Goal: Task Accomplishment & Management: Manage account settings

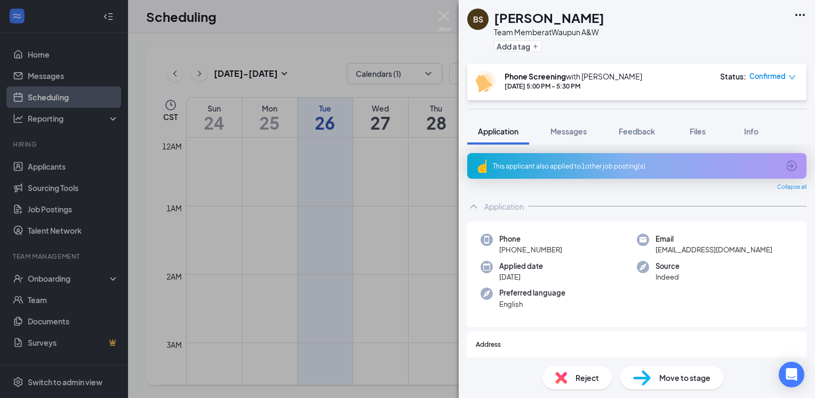
scroll to position [1014, 0]
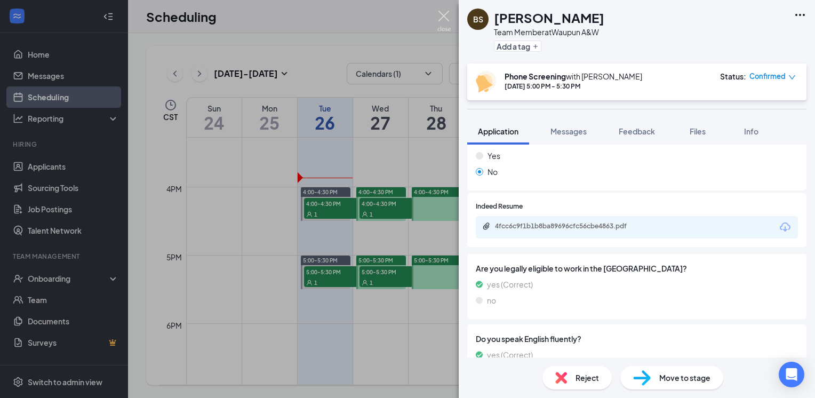
click at [445, 15] on img at bounding box center [443, 21] width 13 height 21
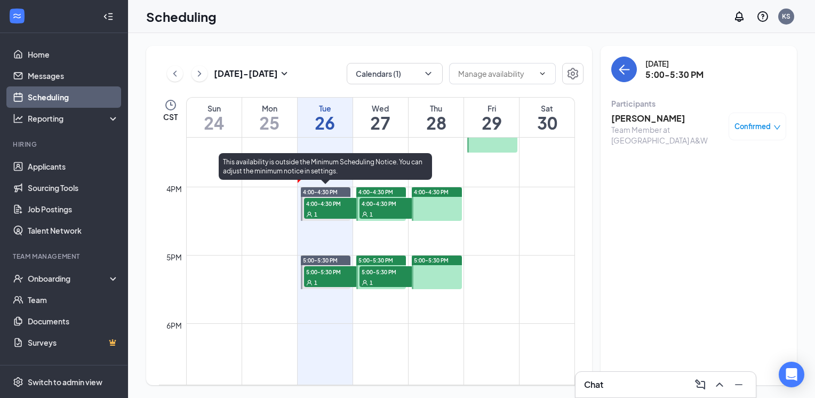
click at [326, 205] on span "4:00-4:30 PM" at bounding box center [330, 203] width 53 height 11
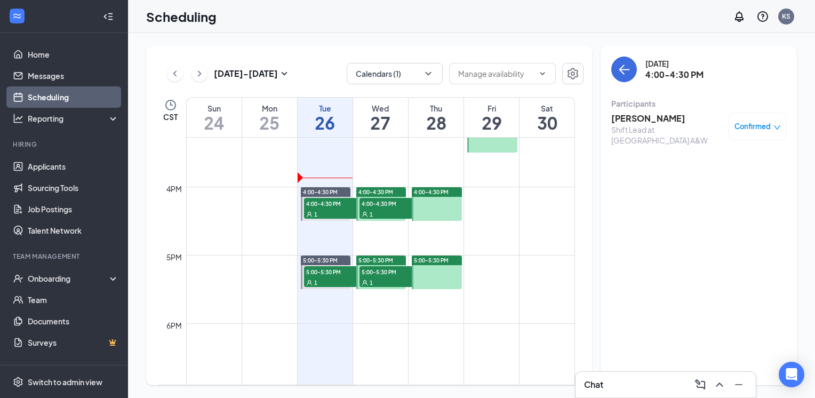
click at [660, 118] on h3 "[PERSON_NAME]" at bounding box center [667, 119] width 112 height 12
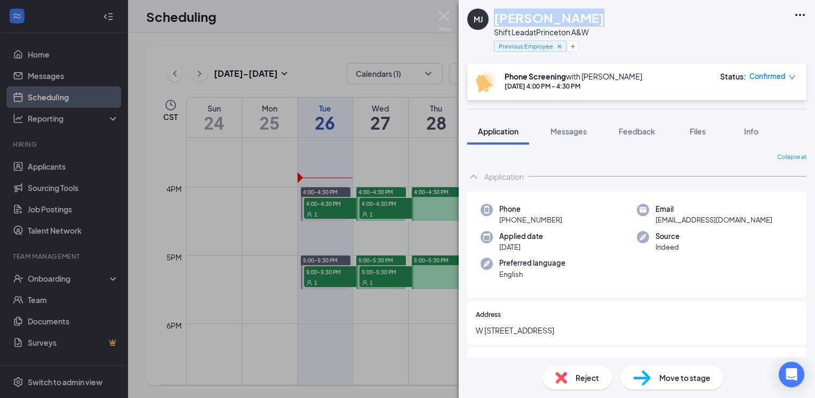
drag, startPoint x: 584, startPoint y: 17, endPoint x: 498, endPoint y: 18, distance: 86.4
click at [498, 18] on h1 "[PERSON_NAME]" at bounding box center [549, 18] width 110 height 18
copy h1 "[PERSON_NAME]"
drag, startPoint x: 595, startPoint y: 30, endPoint x: 496, endPoint y: 33, distance: 99.3
click at [496, 33] on div "[PERSON_NAME] Shift Lead at [GEOGRAPHIC_DATA] A&W Previous Employee" at bounding box center [637, 31] width 356 height 63
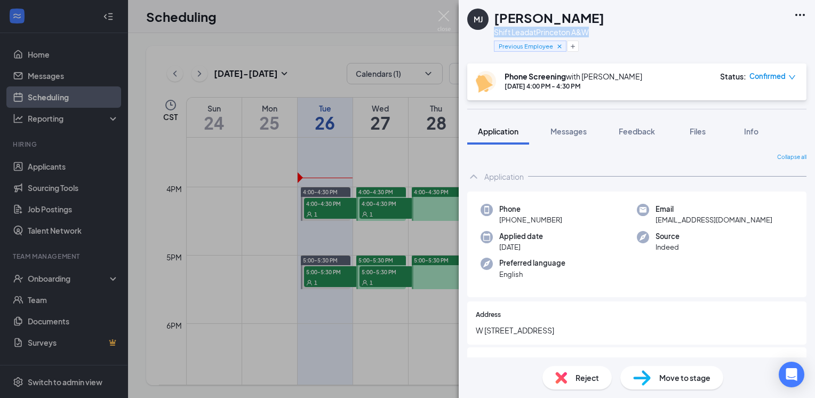
copy div "Shift Lead at [GEOGRAPHIC_DATA] A&W"
click at [599, 215] on div "Phone [PHONE_NUMBER]" at bounding box center [559, 215] width 156 height 22
click at [561, 125] on button "Messages" at bounding box center [569, 131] width 58 height 27
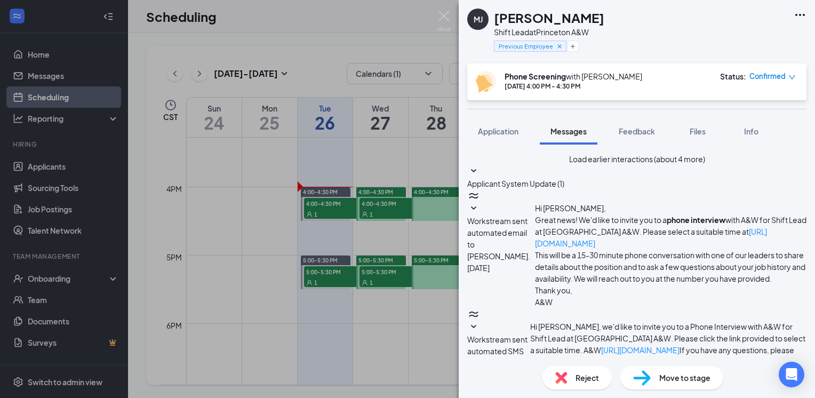
scroll to position [401, 0]
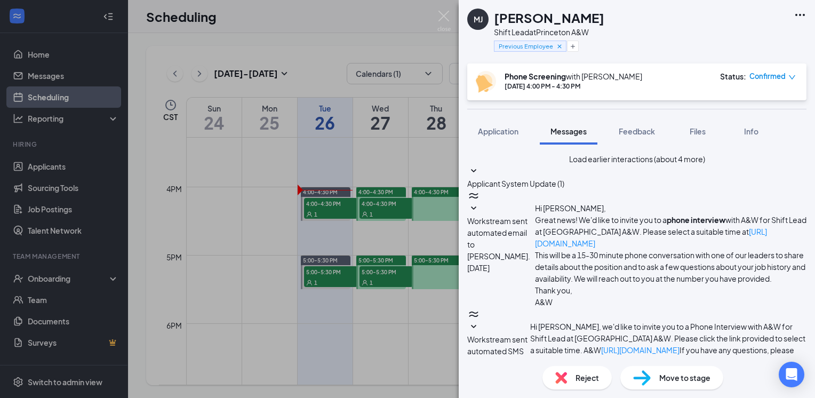
type textarea "Hi [PERSON_NAME], I just called you for the phone interviewed that you schedule…"
checkbox input "true"
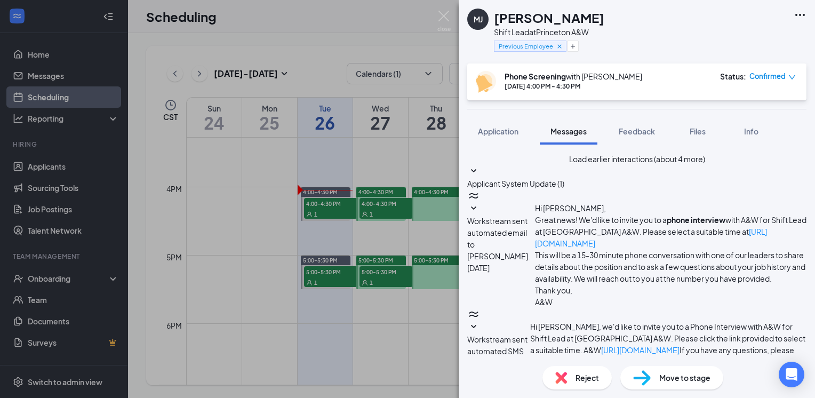
scroll to position [796, 0]
click at [482, 104] on div "[PERSON_NAME] Shift Lead at [GEOGRAPHIC_DATA] A&W Previous Employee Phone Scree…" at bounding box center [637, 199] width 356 height 398
click at [727, 33] on div "[PERSON_NAME] Shift Lead at [GEOGRAPHIC_DATA] A&W Previous Employee" at bounding box center [637, 31] width 356 height 63
click at [559, 46] on icon "Cross" at bounding box center [560, 46] width 4 height 4
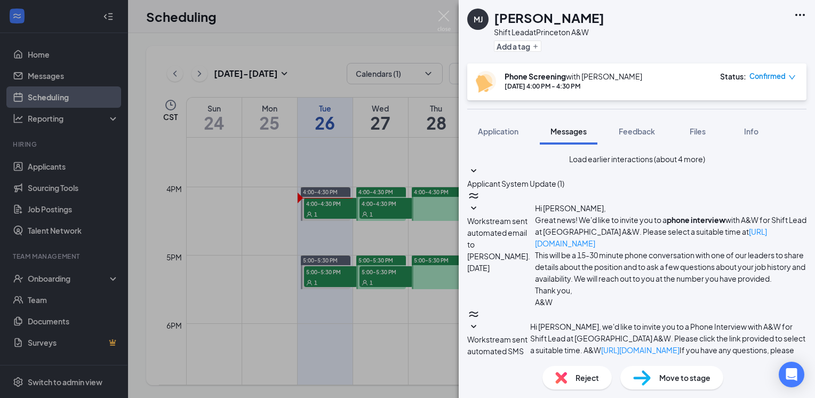
scroll to position [263, 0]
click at [442, 17] on img at bounding box center [443, 21] width 13 height 21
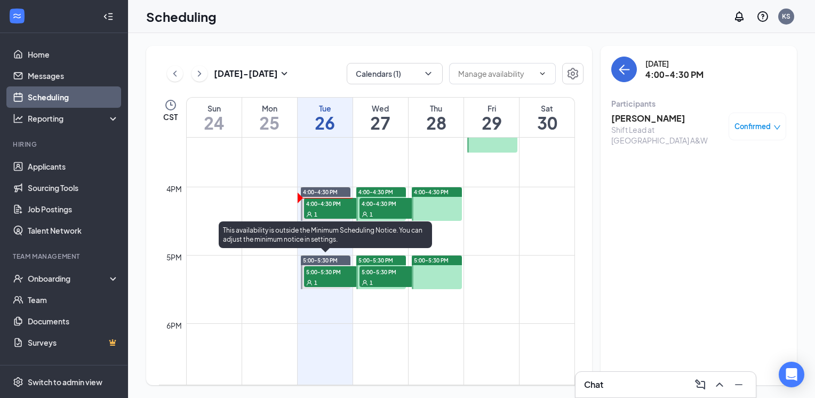
click at [327, 271] on span "5:00-5:30 PM" at bounding box center [330, 271] width 53 height 11
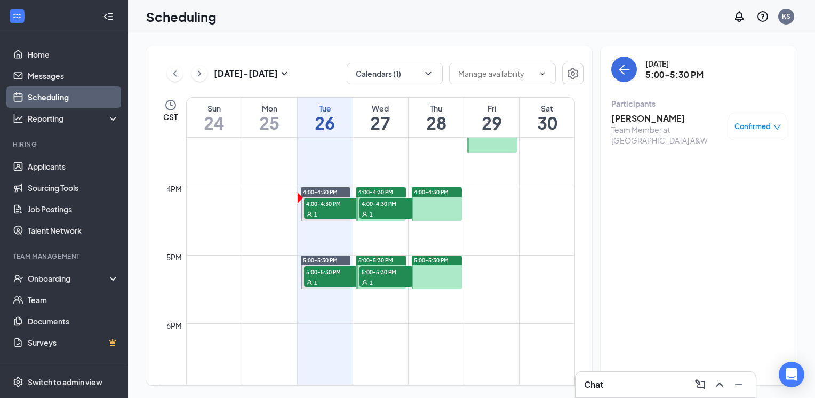
click at [660, 115] on h3 "[PERSON_NAME]" at bounding box center [667, 119] width 112 height 12
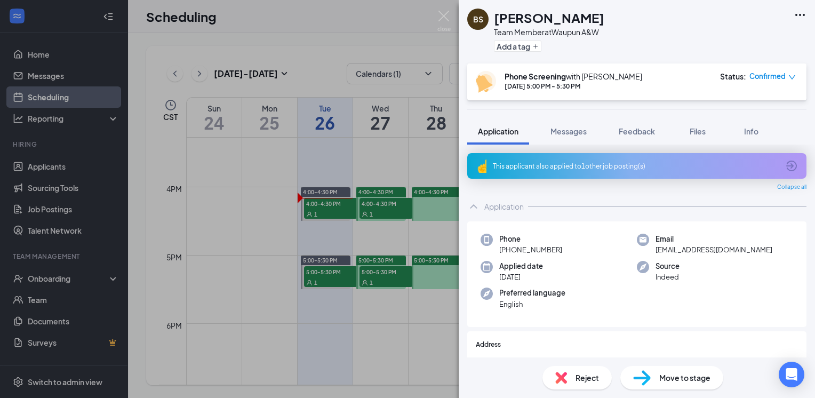
click at [591, 17] on h1 "[PERSON_NAME]" at bounding box center [549, 18] width 110 height 18
drag, startPoint x: 598, startPoint y: 15, endPoint x: 495, endPoint y: 17, distance: 102.4
click at [495, 17] on div "[PERSON_NAME]" at bounding box center [549, 18] width 110 height 18
copy h1 "[PERSON_NAME]"
drag, startPoint x: 602, startPoint y: 28, endPoint x: 491, endPoint y: 33, distance: 111.1
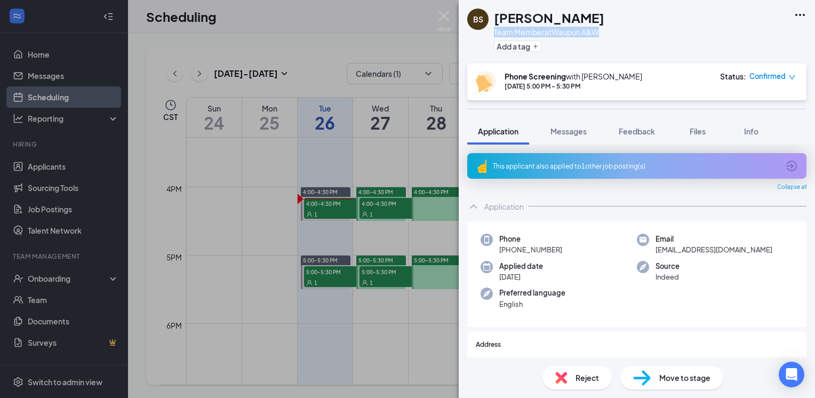
click at [491, 33] on div "BS [PERSON_NAME] Team Member at Waupun A&W Add a tag" at bounding box center [637, 31] width 356 height 63
copy div "Team Member at [GEOGRAPHIC_DATA] A&W"
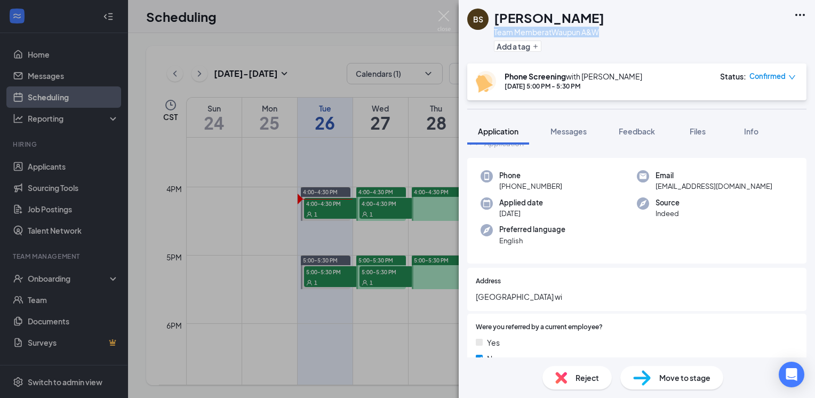
scroll to position [160, 0]
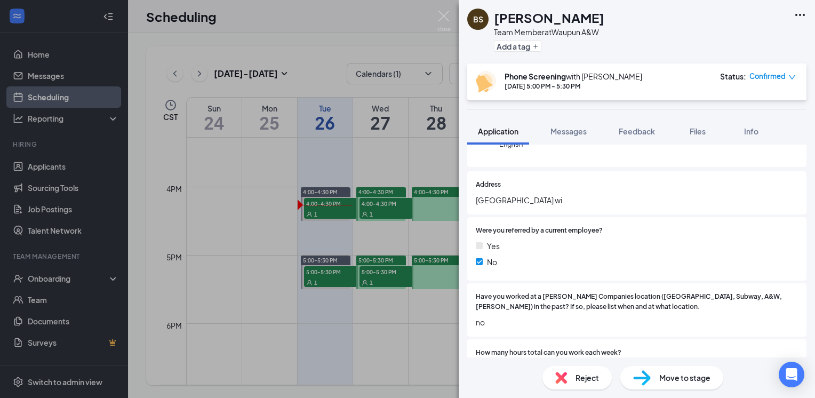
click at [393, 209] on div "BS [PERSON_NAME] Team Member at Waupun A&W Add a tag Phone Screening with [PERS…" at bounding box center [407, 199] width 815 height 398
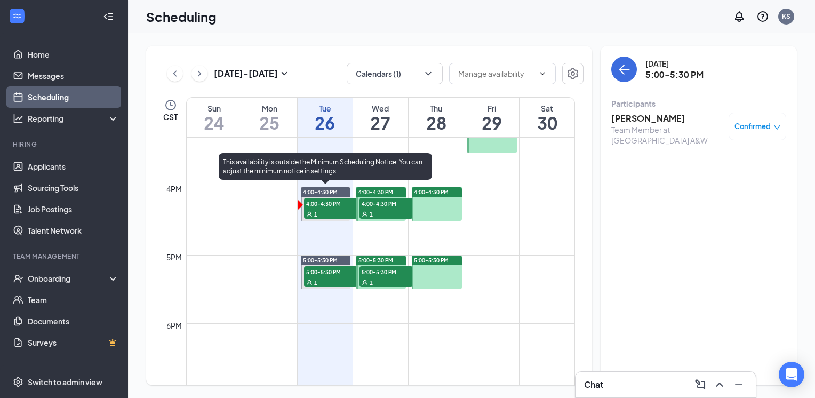
click at [335, 210] on div "1" at bounding box center [330, 214] width 53 height 11
click at [327, 210] on div "1" at bounding box center [330, 214] width 53 height 11
click at [330, 204] on span "4:00-4:30 PM" at bounding box center [330, 203] width 53 height 11
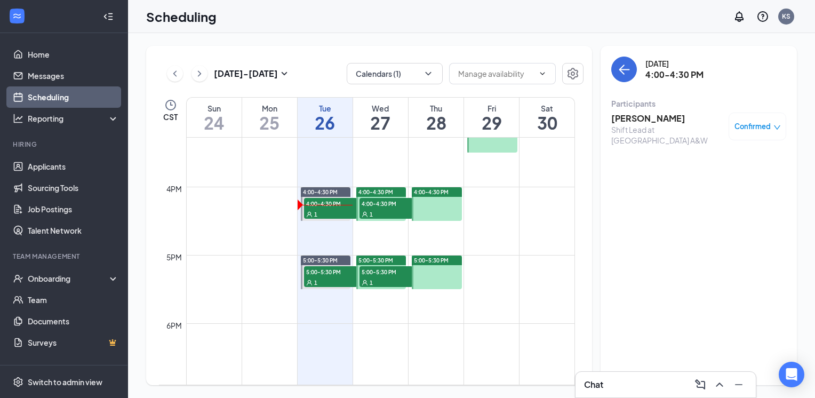
click at [638, 121] on h3 "[PERSON_NAME]" at bounding box center [667, 119] width 112 height 12
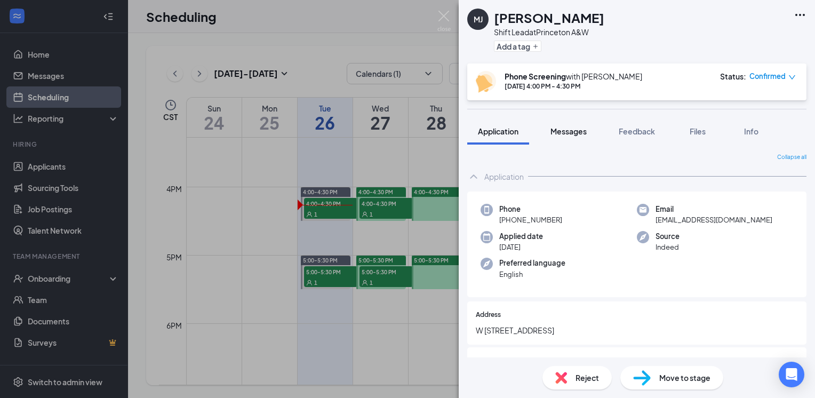
click at [568, 129] on span "Messages" at bounding box center [569, 131] width 36 height 10
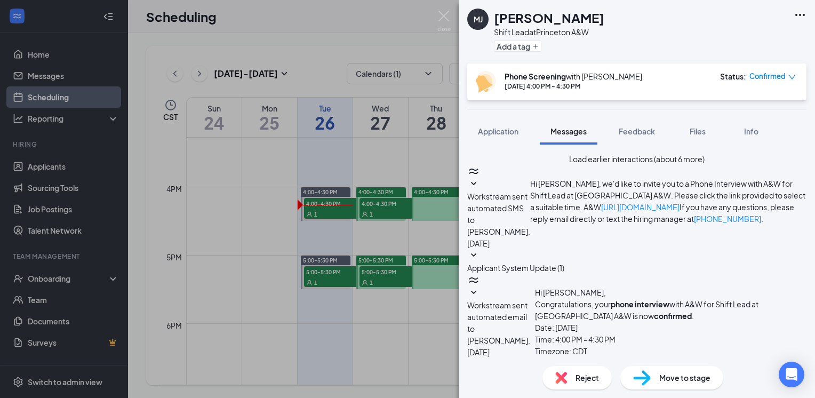
scroll to position [715, 0]
click at [330, 282] on div "[PERSON_NAME] Shift Lead at [GEOGRAPHIC_DATA] A&W Add a tag Phone Screening wit…" at bounding box center [407, 199] width 815 height 398
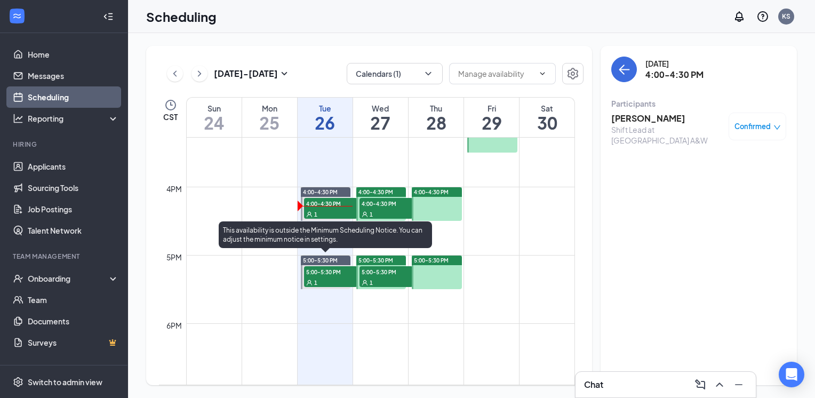
click at [330, 277] on div "1" at bounding box center [330, 282] width 53 height 11
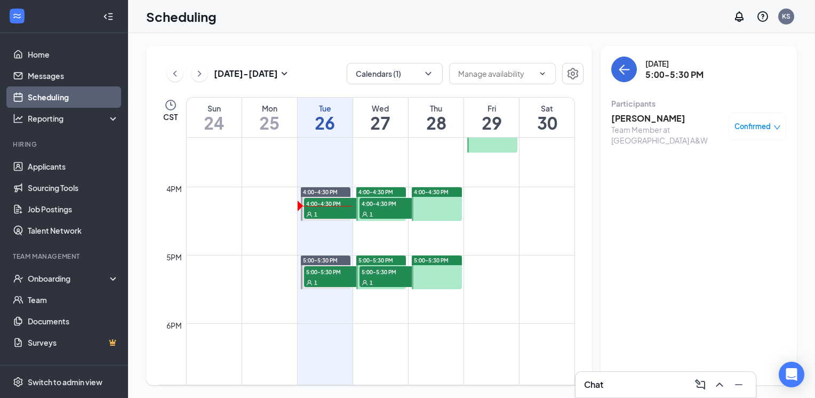
click at [383, 204] on span "4:00-4:30 PM" at bounding box center [386, 203] width 53 height 11
click at [656, 118] on h3 "[PERSON_NAME]" at bounding box center [667, 119] width 112 height 12
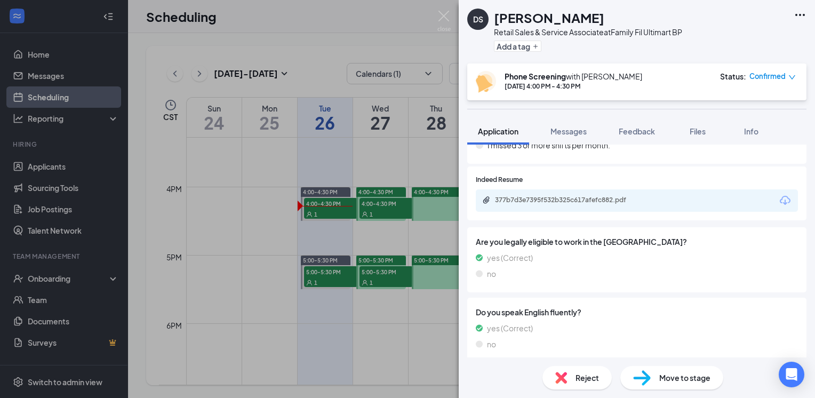
scroll to position [907, 0]
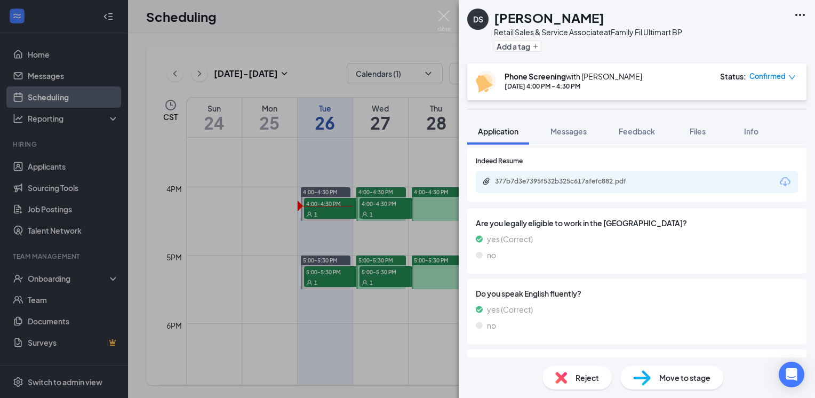
click at [780, 182] on icon "Download" at bounding box center [785, 181] width 11 height 9
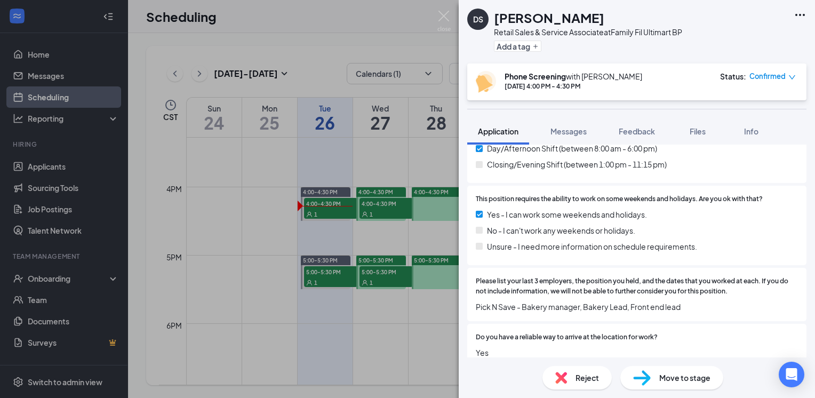
scroll to position [480, 0]
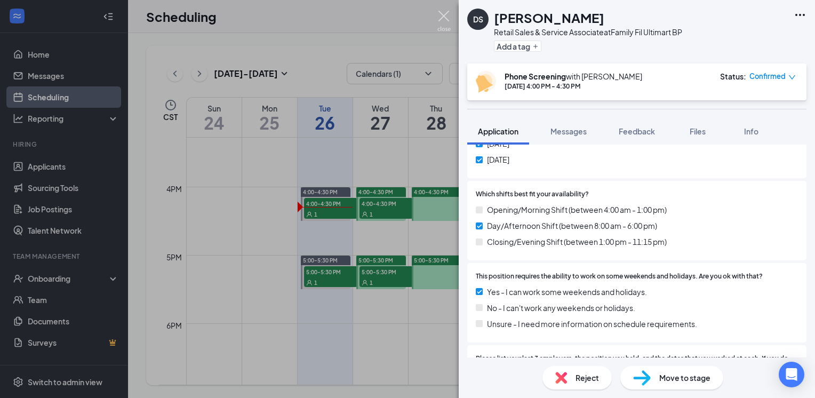
click at [441, 13] on img at bounding box center [443, 21] width 13 height 21
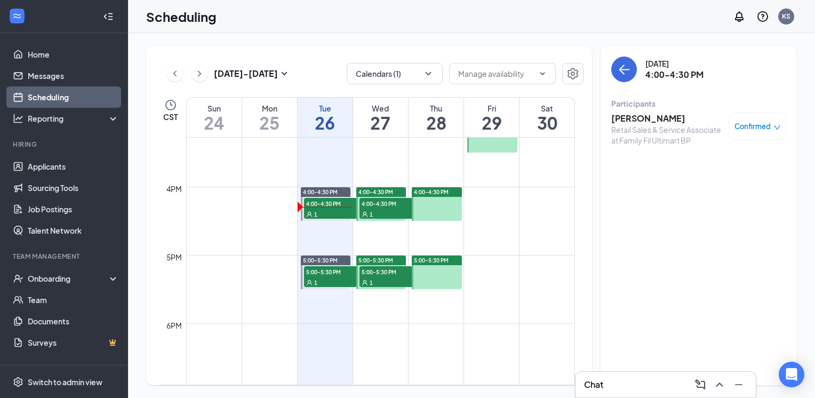
click at [386, 275] on span "5:00-5:30 PM" at bounding box center [386, 271] width 53 height 11
click at [643, 117] on h3 "[PERSON_NAME]" at bounding box center [667, 119] width 112 height 12
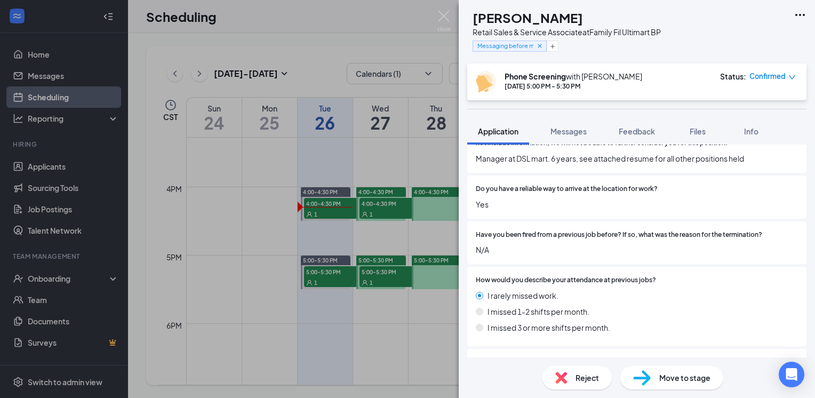
scroll to position [782, 0]
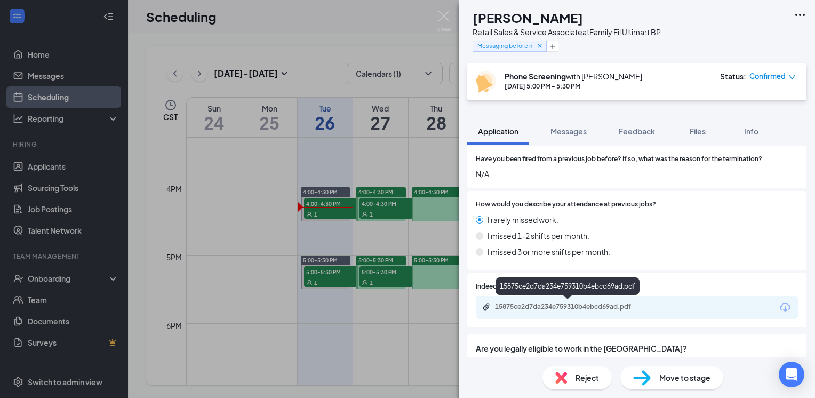
click at [640, 306] on div "15875ce2d7da234e759310b4ebcd69ad.pdf" at bounding box center [569, 306] width 149 height 9
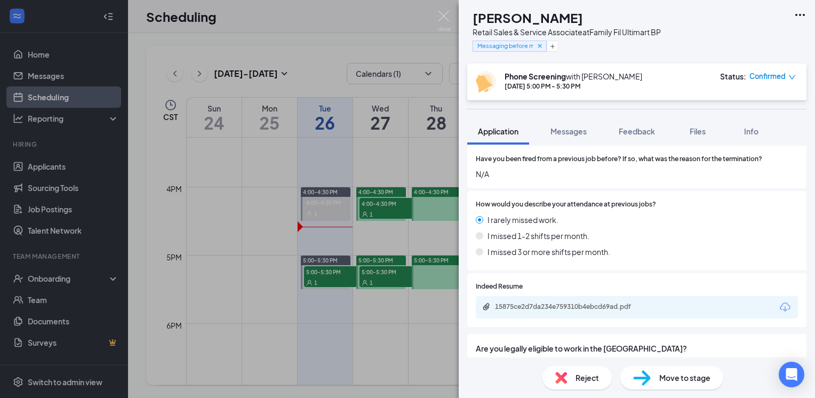
click at [781, 306] on icon "Download" at bounding box center [785, 306] width 11 height 9
click at [442, 9] on div "[PERSON_NAME] Retail Sales & Service Associate at Family Fil Ultimart BP Messag…" at bounding box center [407, 199] width 815 height 398
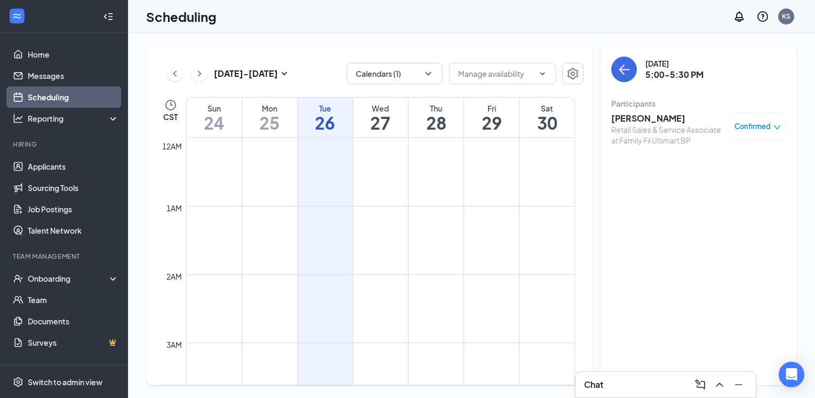
scroll to position [320, 0]
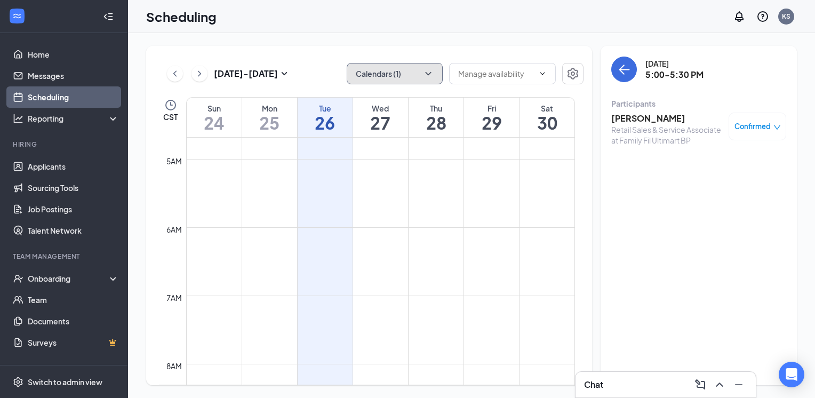
click at [432, 74] on icon "ChevronDown" at bounding box center [428, 73] width 11 height 11
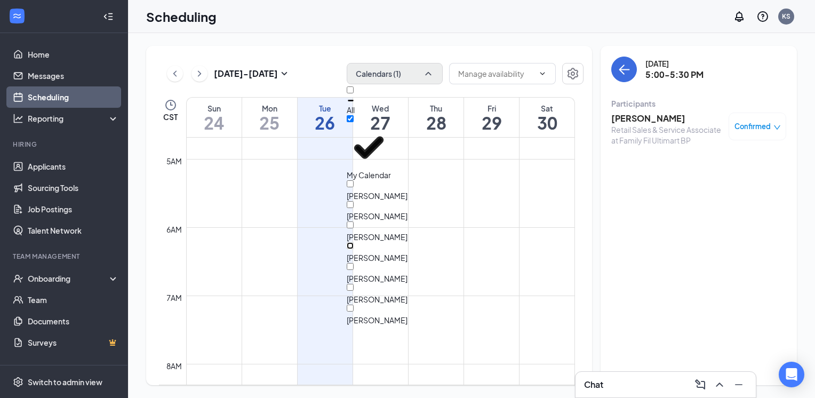
click at [354, 242] on input "[PERSON_NAME]" at bounding box center [350, 245] width 7 height 7
checkbox input "true"
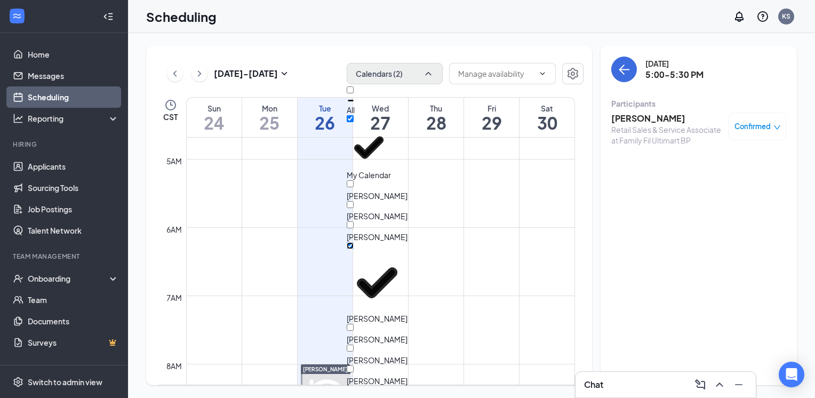
scroll to position [51, 0]
click at [354, 345] on input "[PERSON_NAME]" at bounding box center [350, 348] width 7 height 7
checkbox input "true"
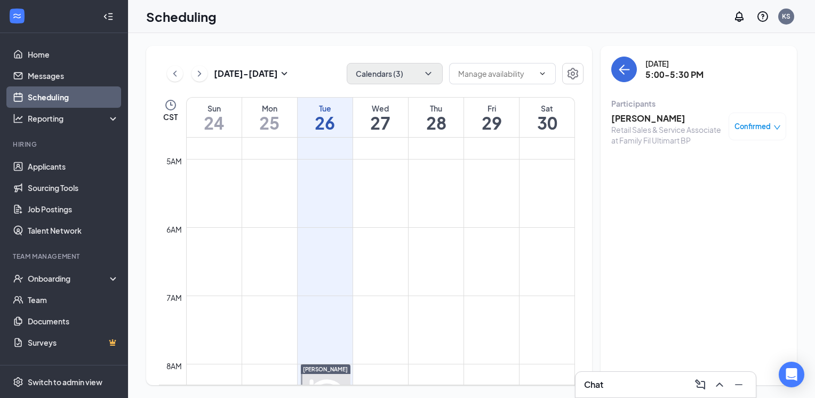
click at [314, 46] on div "[DATE] - [DATE] Calendars (3) CST Sun 24 Mon 25 Tue 26 Wed 27 Thu 28 Fri 29 Sat…" at bounding box center [369, 215] width 446 height 339
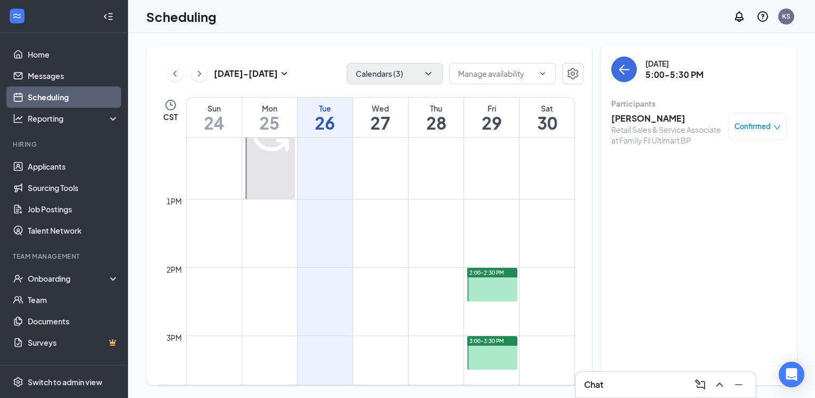
scroll to position [960, 0]
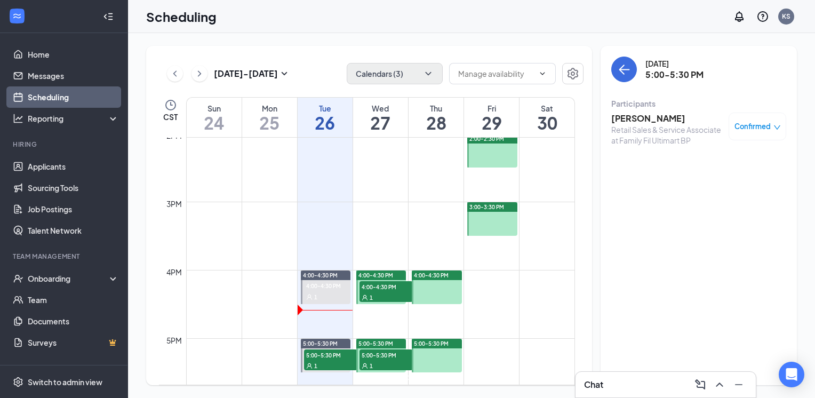
click at [367, 288] on span "4:00-4:30 PM" at bounding box center [386, 286] width 53 height 11
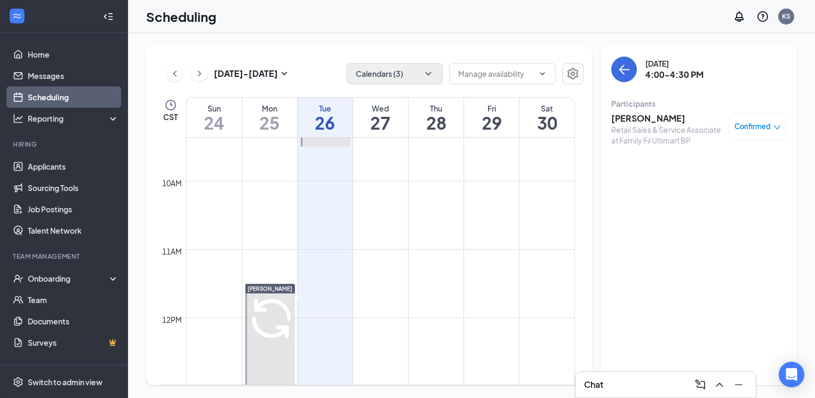
scroll to position [640, 0]
click at [260, 302] on span "11:30 AM-12:00 PM" at bounding box center [271, 297] width 53 height 10
click at [641, 121] on h3 "[PERSON_NAME]" at bounding box center [667, 119] width 112 height 12
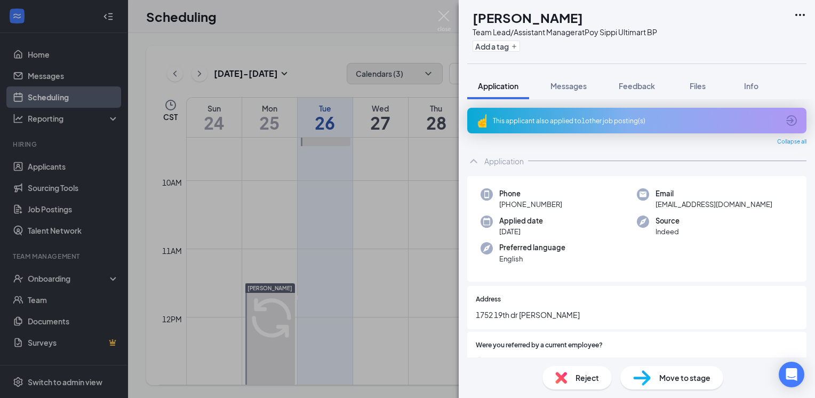
click at [788, 116] on icon "ArrowCircle" at bounding box center [791, 120] width 13 height 13
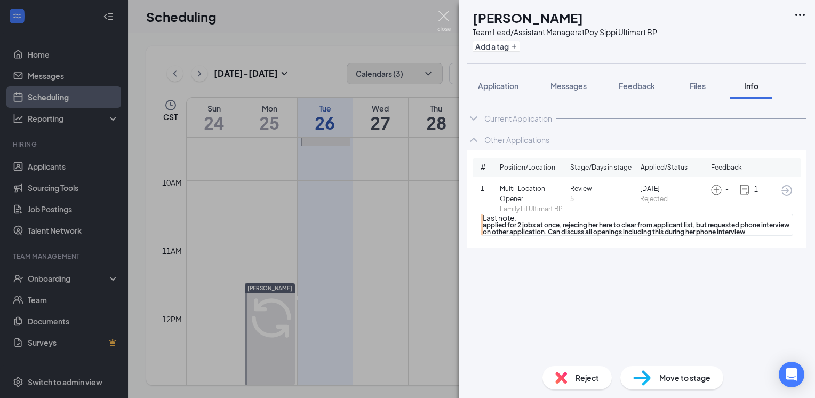
click at [447, 13] on img at bounding box center [443, 21] width 13 height 21
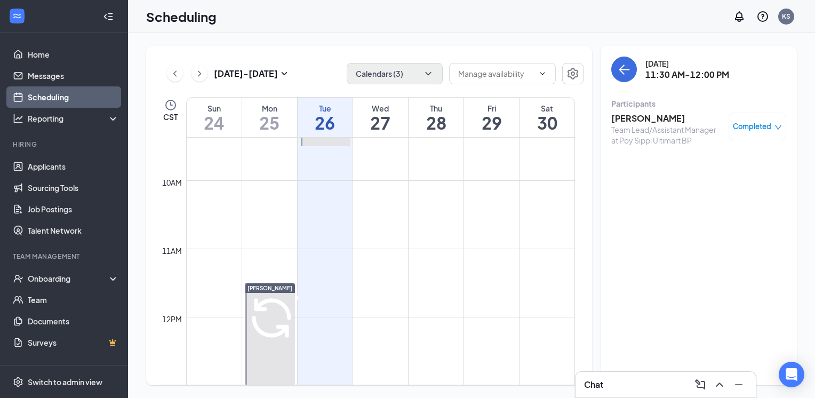
click at [649, 118] on h3 "[PERSON_NAME]" at bounding box center [667, 119] width 112 height 12
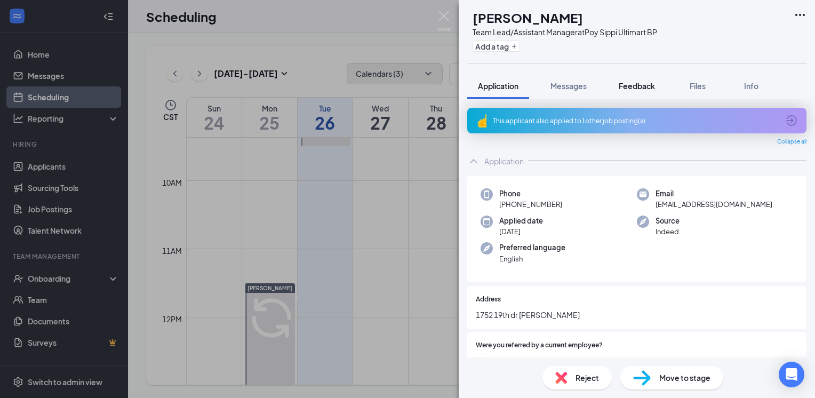
click at [625, 84] on span "Feedback" at bounding box center [637, 86] width 36 height 10
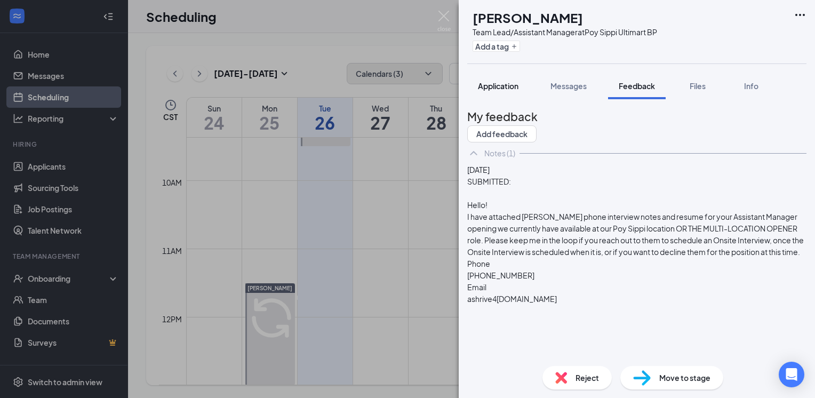
click at [503, 87] on span "Application" at bounding box center [498, 86] width 41 height 10
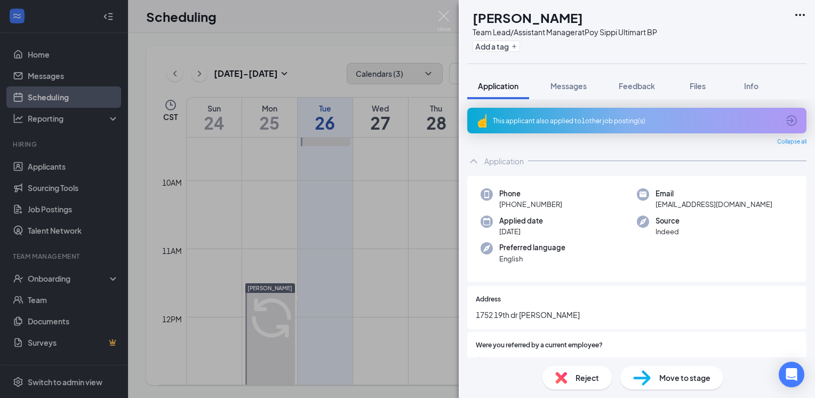
click at [451, 15] on div "AS [PERSON_NAME] Team Lead/Assistant Manager at Poy Sippi Ultimart BP Add a tag…" at bounding box center [407, 199] width 815 height 398
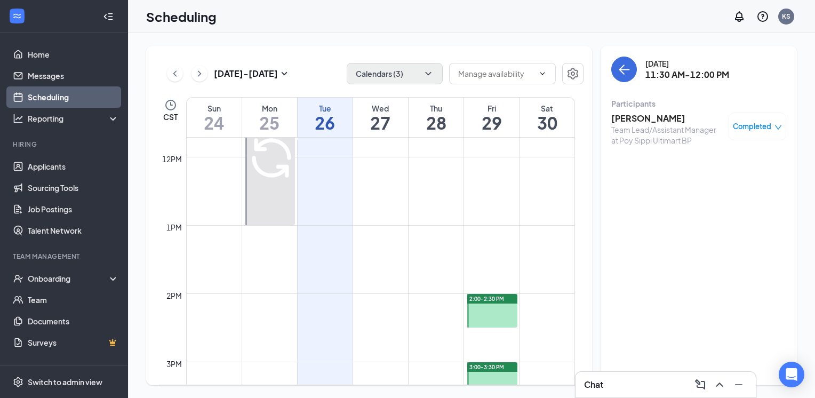
scroll to position [1014, 0]
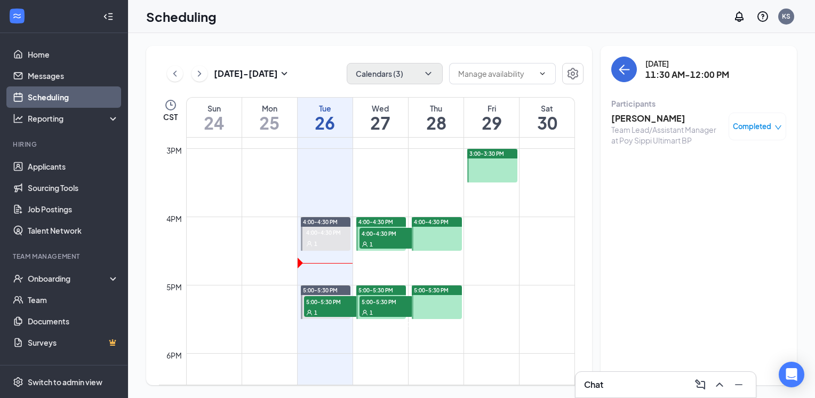
click at [333, 240] on div "1" at bounding box center [330, 243] width 53 height 11
click at [636, 119] on h3 "[PERSON_NAME]" at bounding box center [667, 119] width 112 height 12
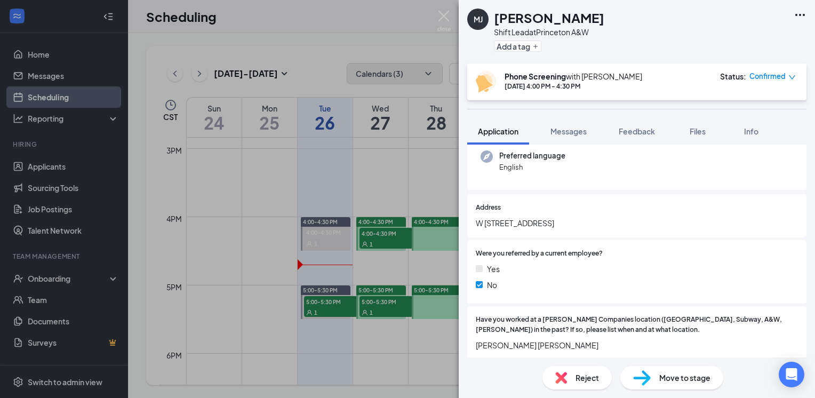
scroll to position [107, 0]
click at [564, 133] on span "Messages" at bounding box center [569, 131] width 36 height 10
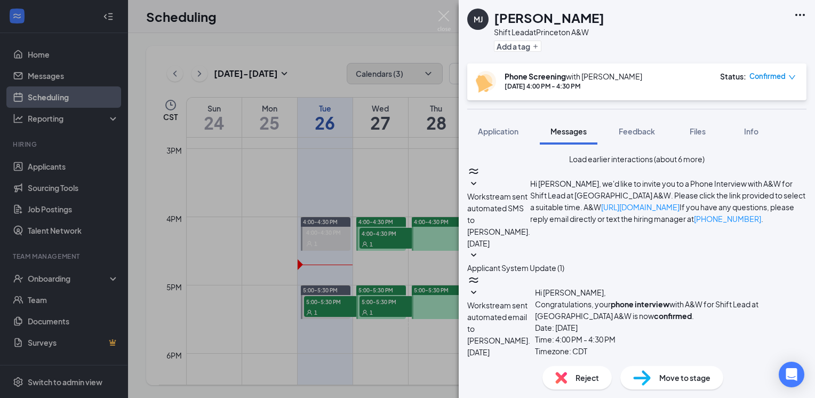
scroll to position [715, 0]
click at [790, 76] on icon "down" at bounding box center [792, 77] width 6 height 4
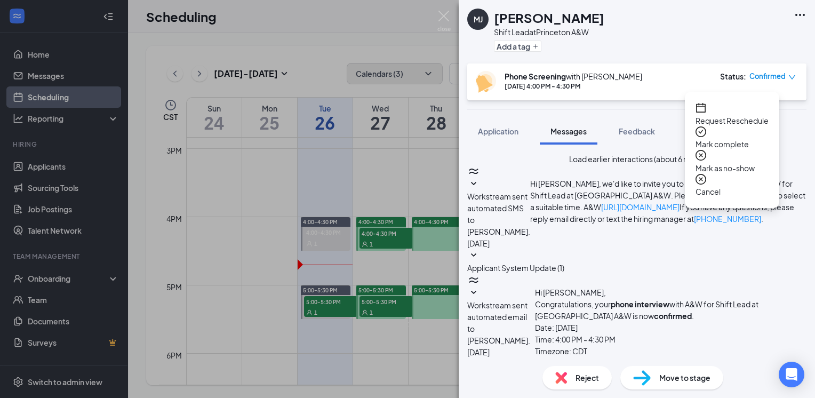
click at [728, 138] on span "Mark complete" at bounding box center [732, 144] width 73 height 12
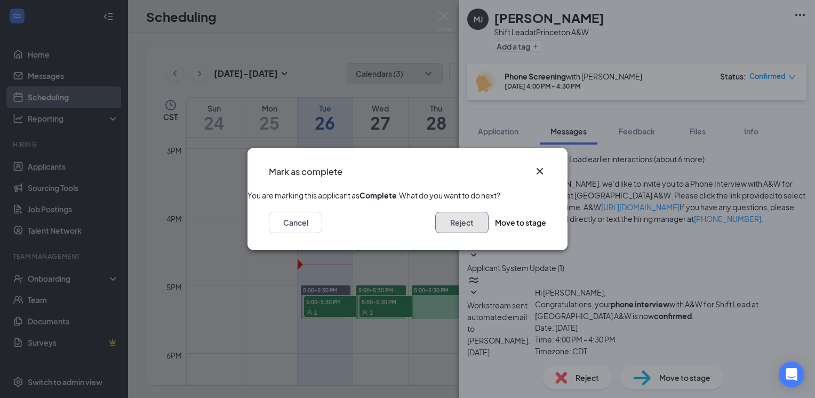
click at [441, 233] on button "Reject" at bounding box center [461, 222] width 53 height 21
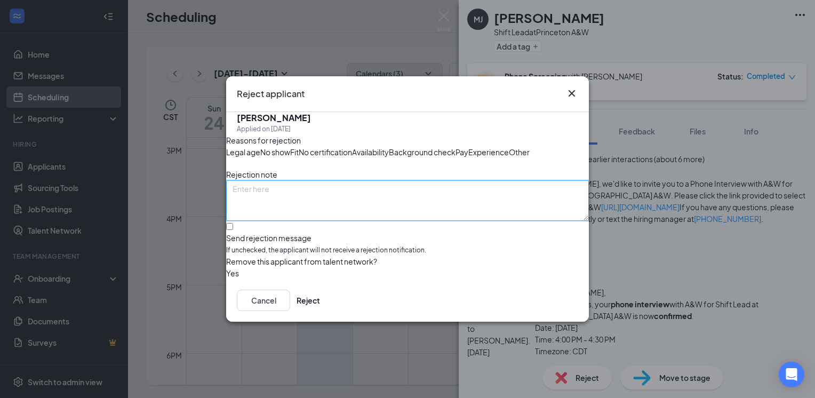
click at [276, 204] on textarea at bounding box center [407, 200] width 363 height 41
type textarea "No show for phone interview."
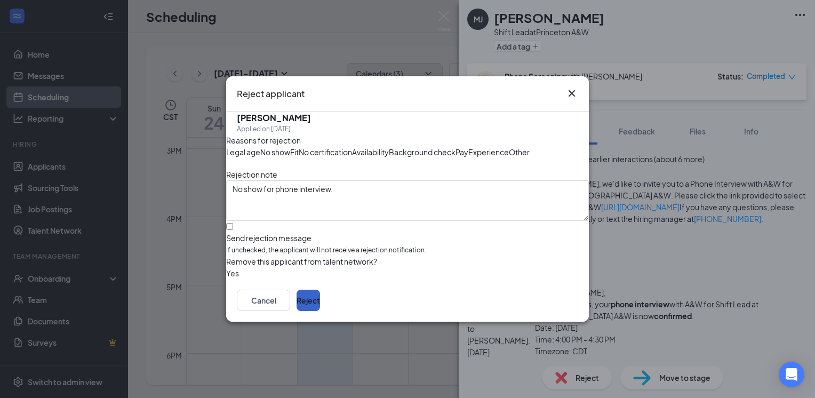
click at [320, 311] on button "Reject" at bounding box center [308, 300] width 23 height 21
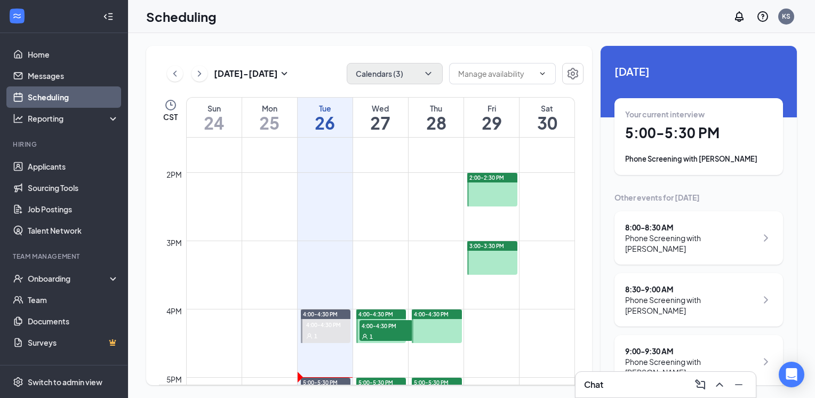
scroll to position [1067, 0]
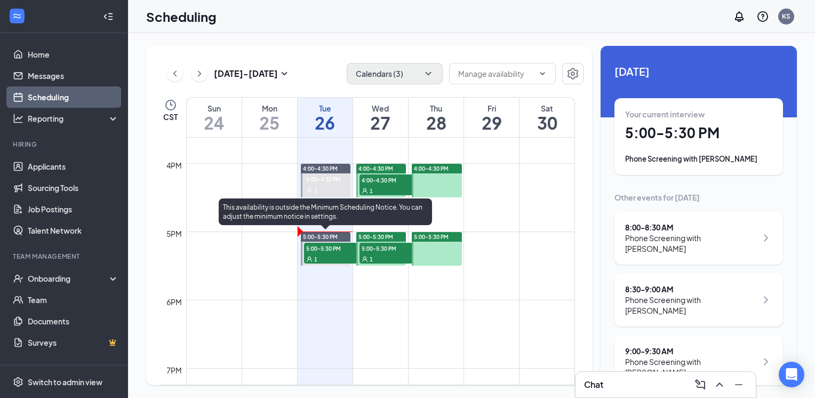
click at [317, 251] on span "5:00-5:30 PM" at bounding box center [330, 248] width 53 height 11
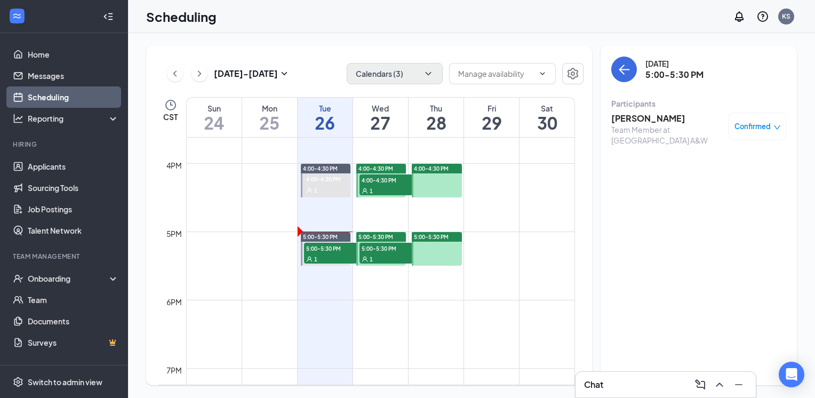
click at [656, 119] on h3 "[PERSON_NAME]" at bounding box center [667, 119] width 112 height 12
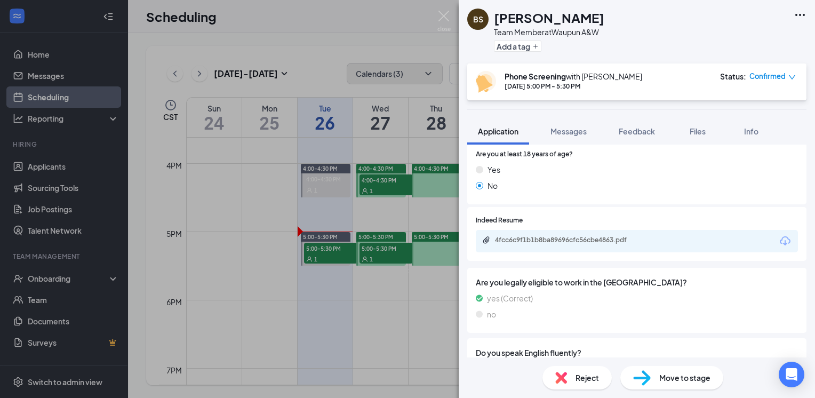
scroll to position [1067, 0]
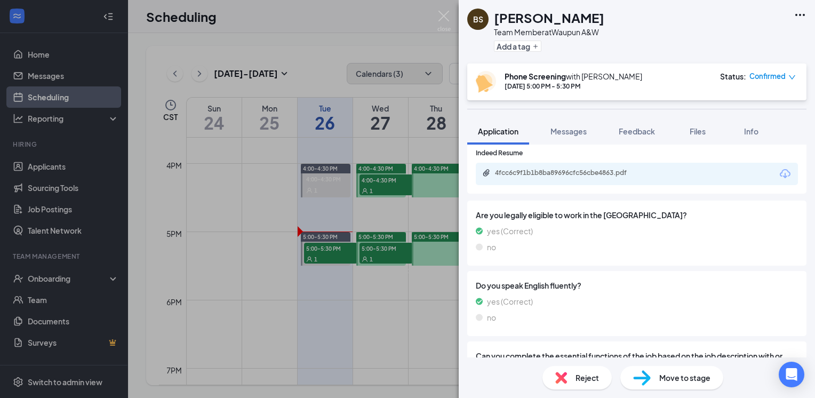
click at [770, 171] on div "4fcc6c9f1b1b8ba89696cfc56cbe4863.pdf" at bounding box center [637, 174] width 322 height 22
click at [783, 170] on icon "Download" at bounding box center [785, 174] width 13 height 13
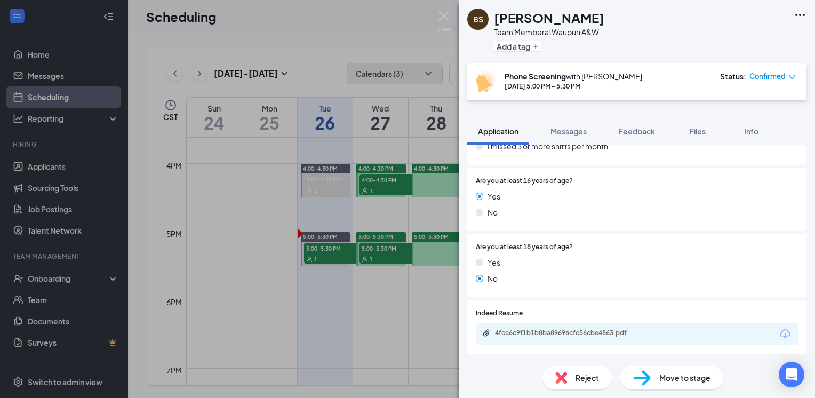
scroll to position [854, 0]
